Goal: Information Seeking & Learning: Learn about a topic

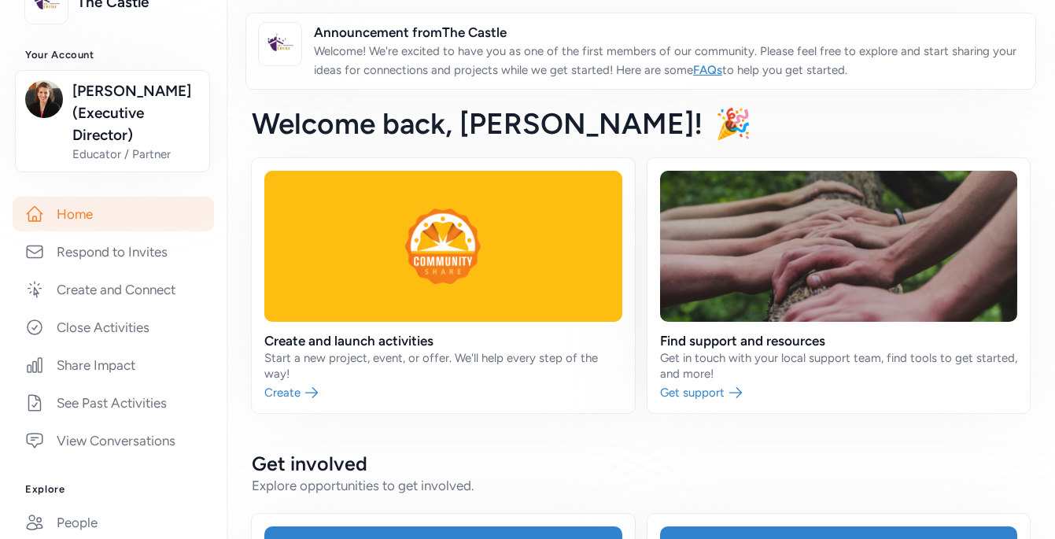
scroll to position [154, 0]
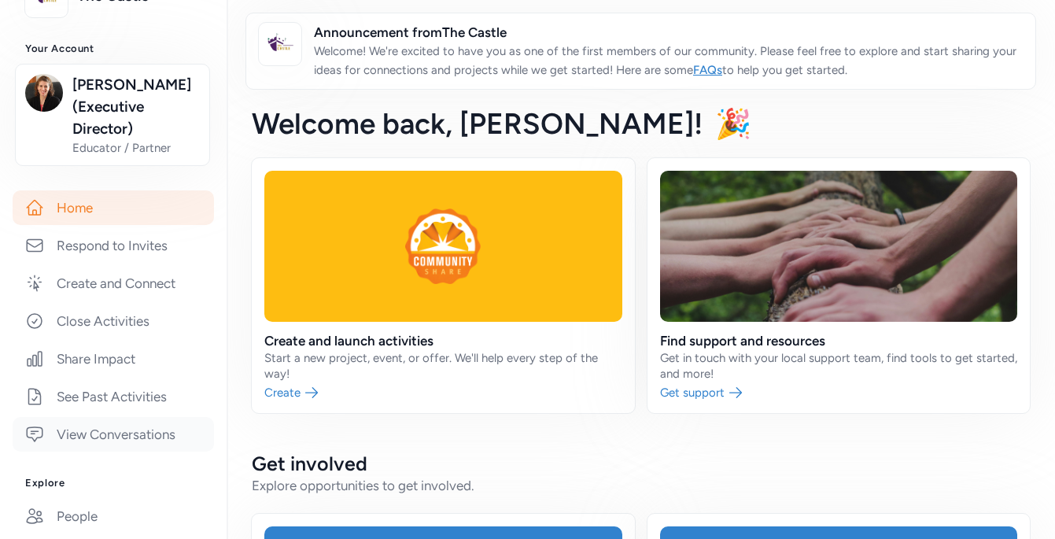
click at [100, 434] on link "View Conversations" at bounding box center [113, 434] width 201 height 35
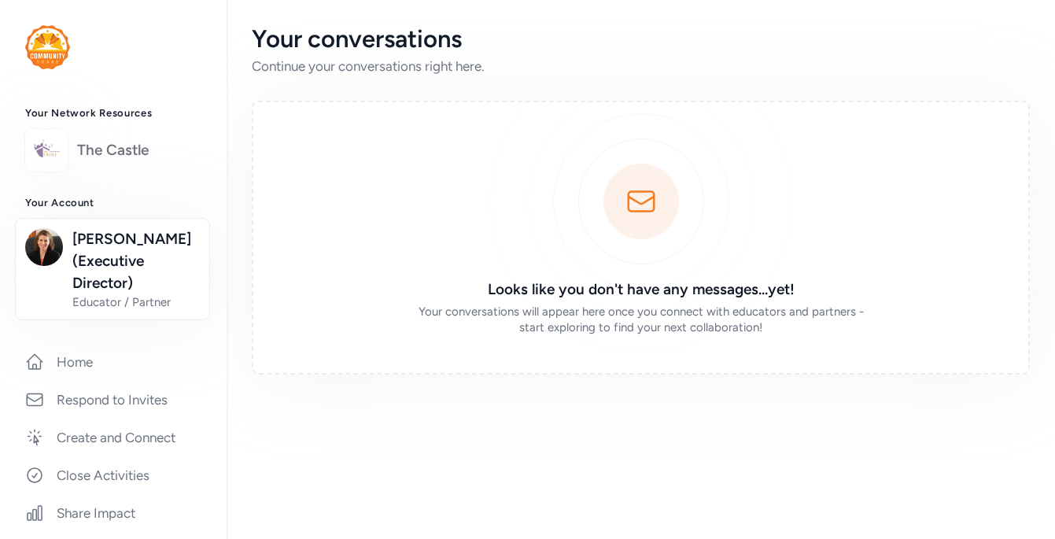
click at [98, 146] on link "The Castle" at bounding box center [139, 150] width 124 height 22
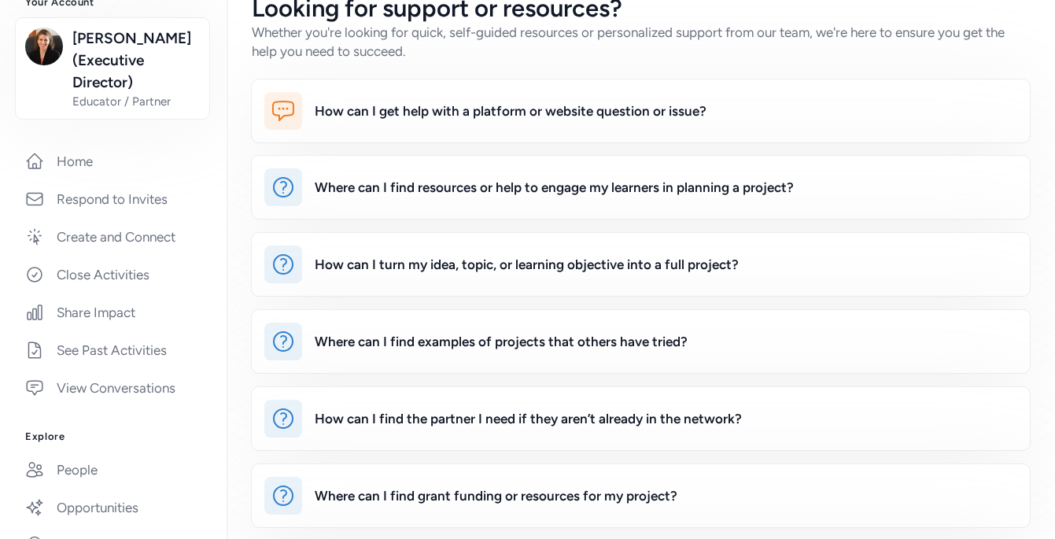
scroll to position [205, 0]
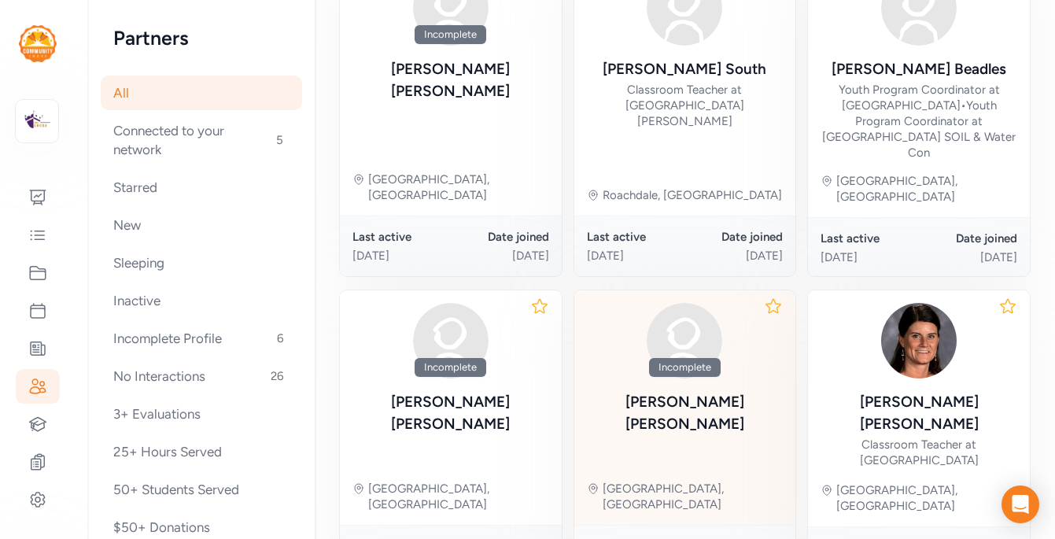
scroll to position [317, 0]
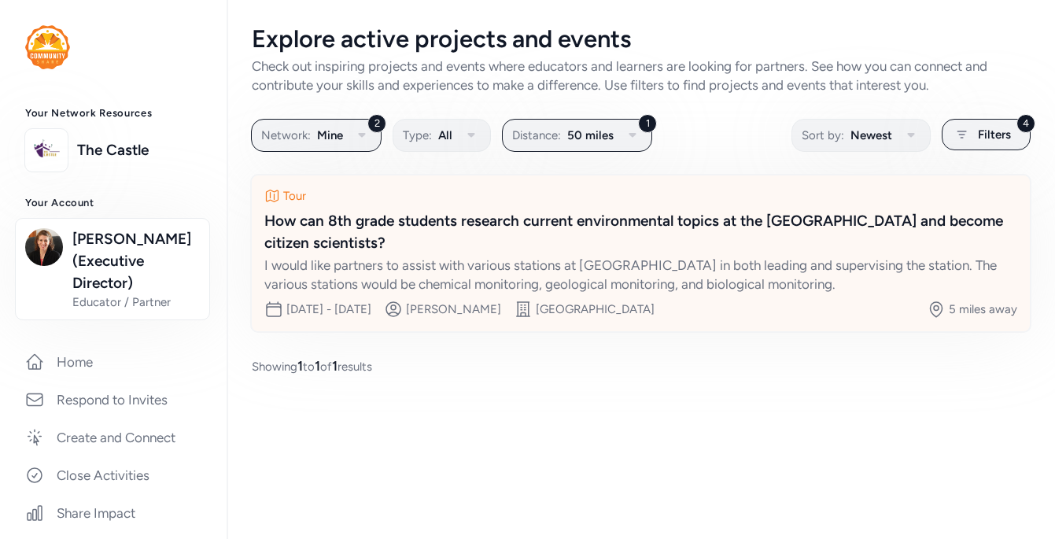
click at [558, 224] on div "How can 8th grade students research current environmental topics at the [GEOGRA…" at bounding box center [640, 232] width 753 height 44
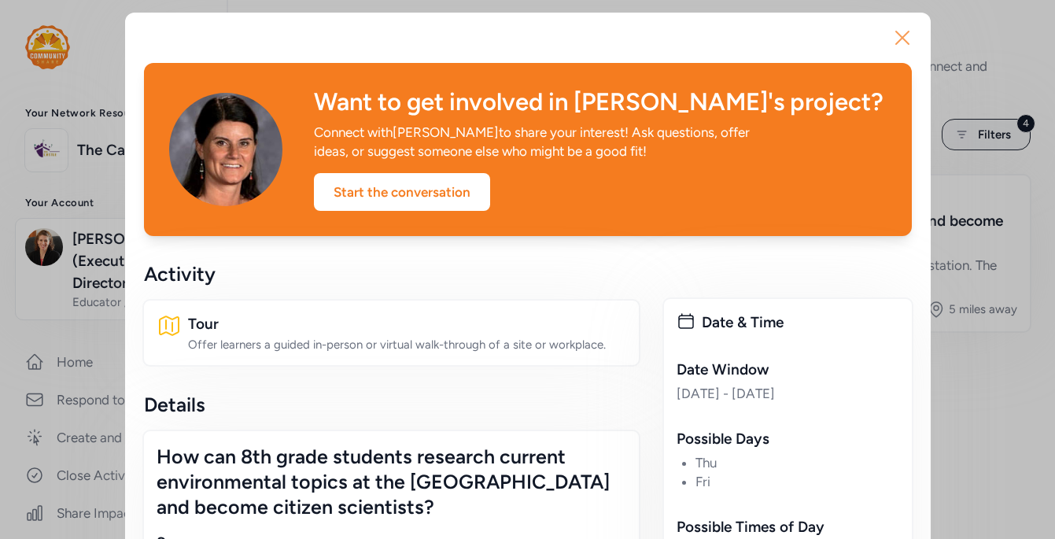
click at [906, 41] on icon "button" at bounding box center [902, 37] width 25 height 25
